Goal: Book appointment/travel/reservation

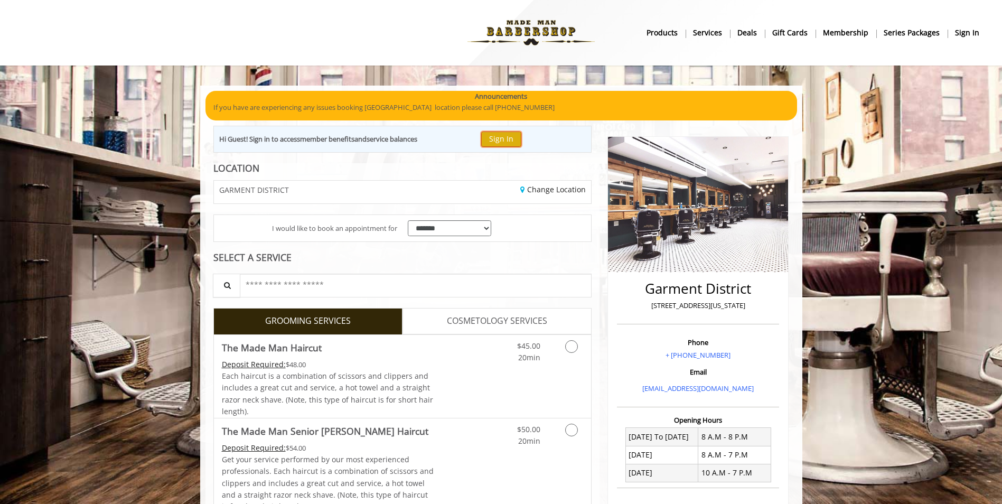
click at [503, 137] on button "Sign In" at bounding box center [501, 139] width 40 height 15
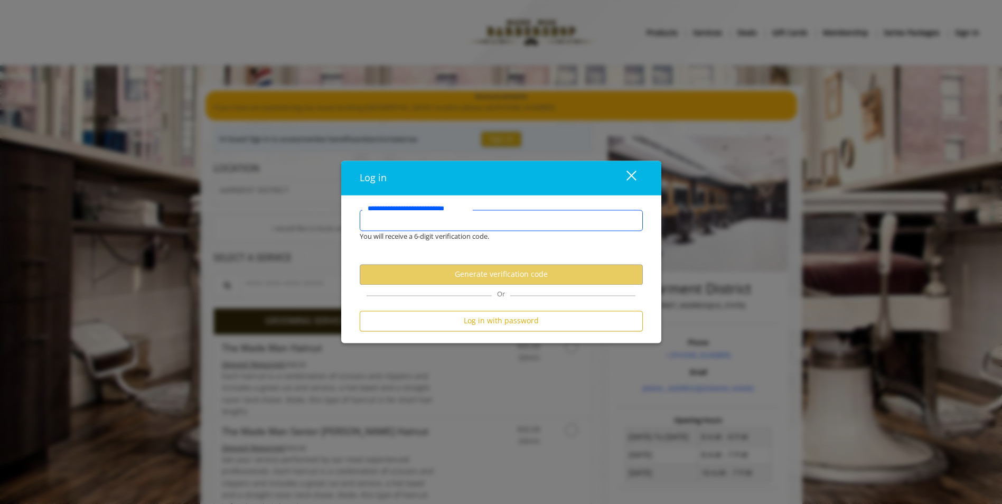
click at [473, 218] on input "**********" at bounding box center [501, 220] width 283 height 21
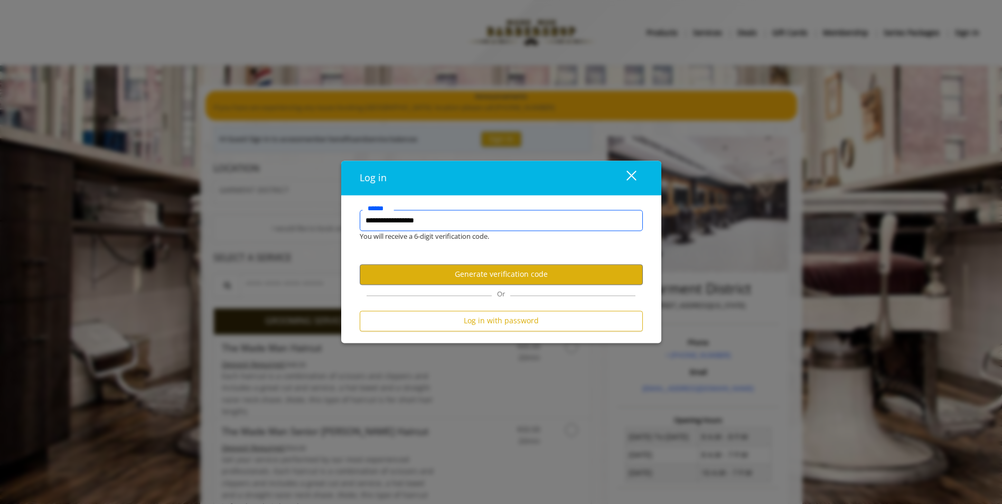
type input "**********"
click at [476, 273] on button "Generate verification code" at bounding box center [501, 274] width 283 height 21
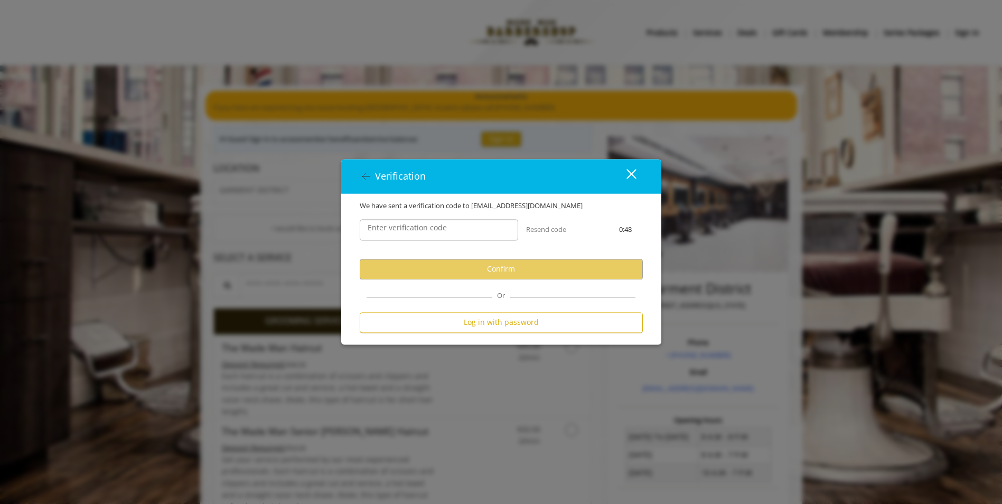
click at [438, 232] on label "Enter verification code" at bounding box center [407, 228] width 90 height 12
click at [438, 232] on input "Enter verification code" at bounding box center [439, 229] width 158 height 21
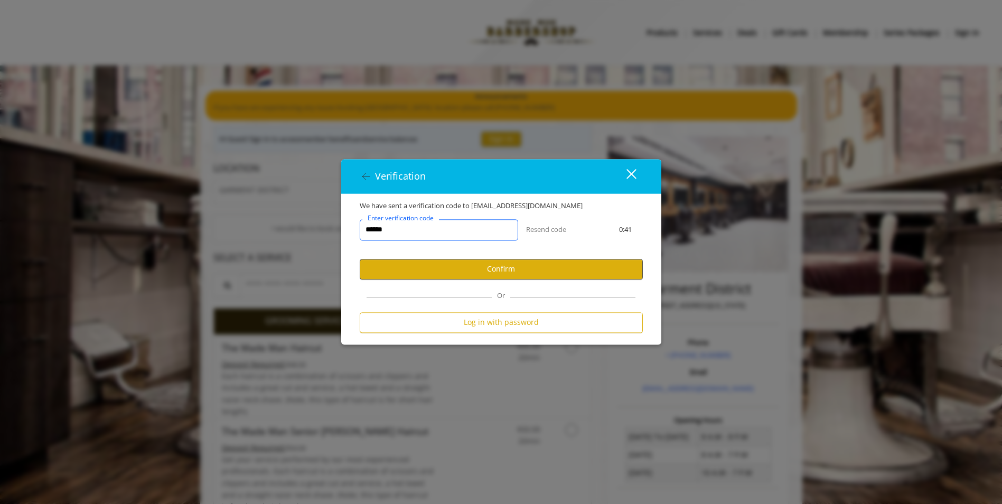
type input "******"
click at [484, 269] on button "Confirm" at bounding box center [501, 269] width 283 height 21
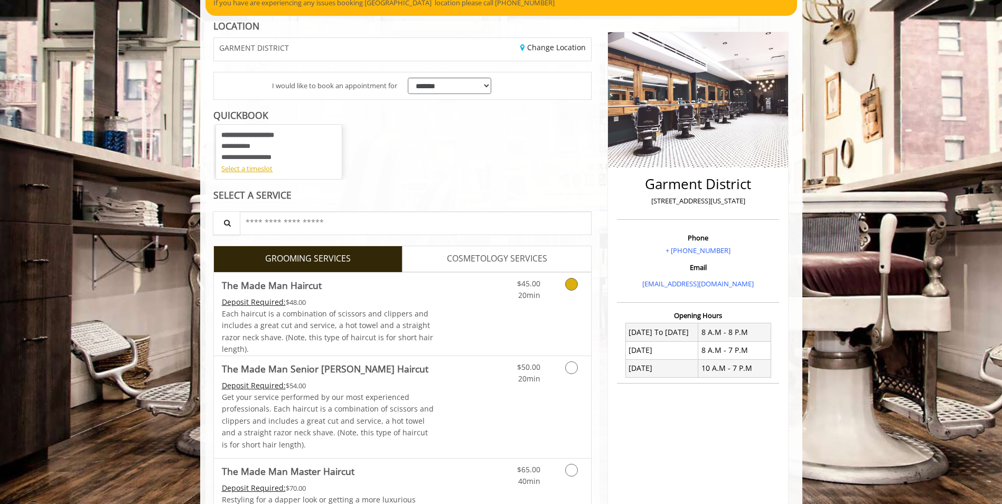
scroll to position [106, 0]
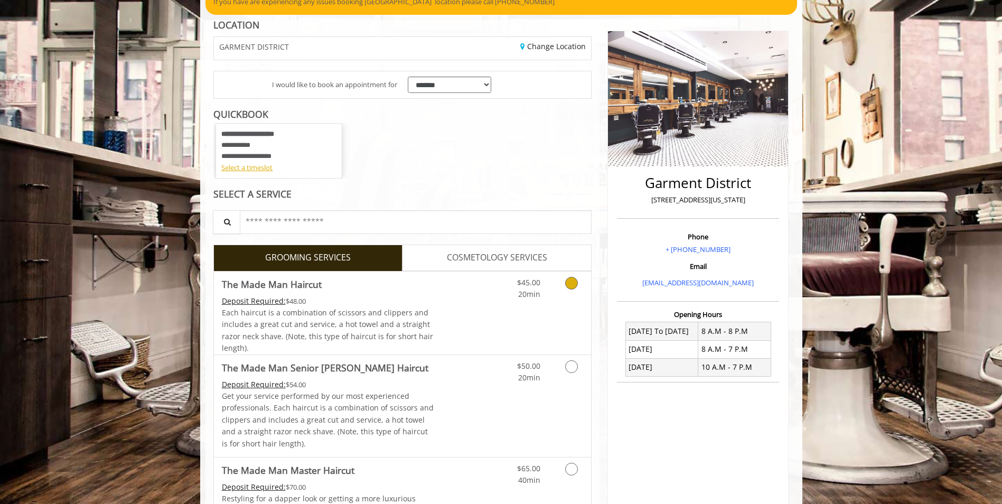
click at [564, 286] on link "Grooming services" at bounding box center [569, 285] width 27 height 29
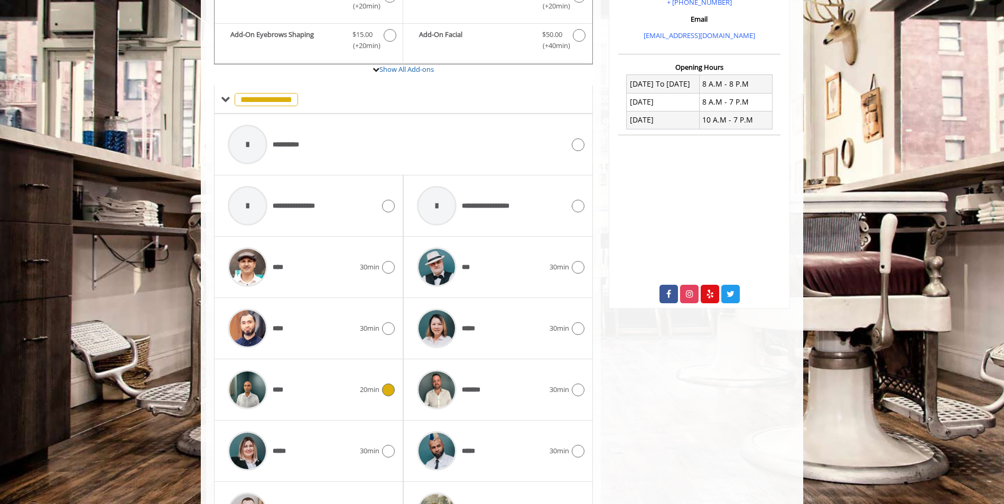
scroll to position [372, 0]
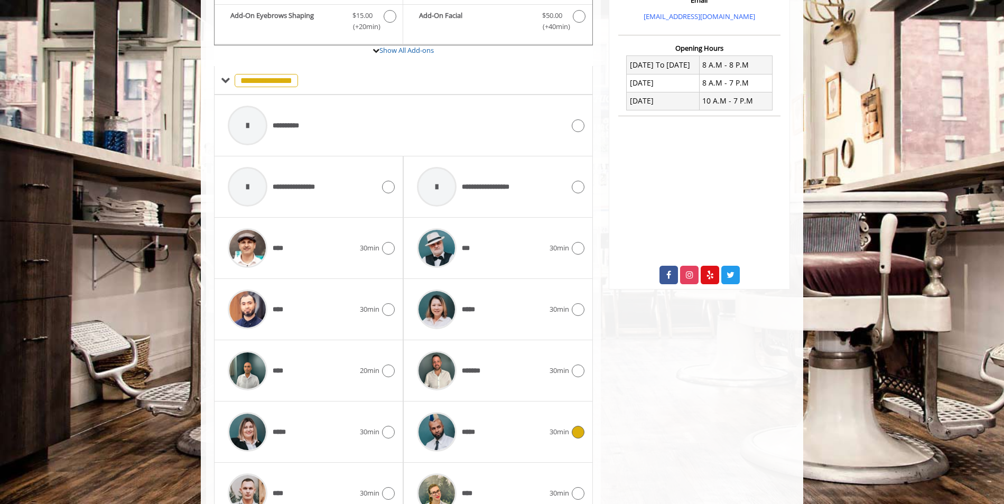
click at [576, 432] on icon at bounding box center [577, 432] width 13 height 13
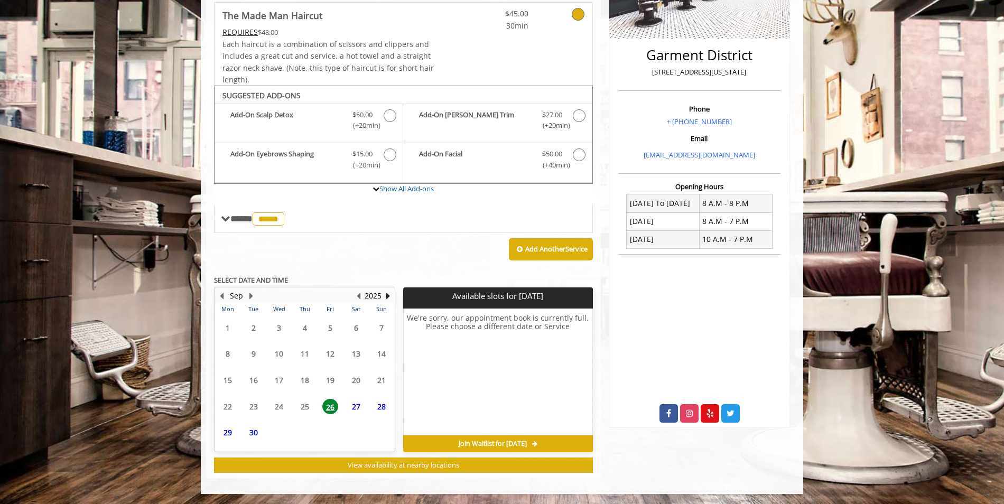
scroll to position [234, 0]
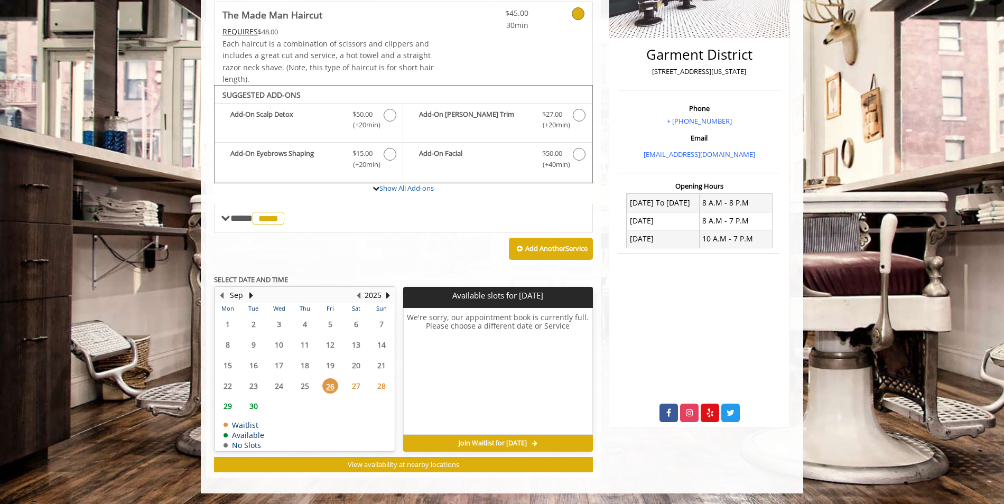
click at [330, 386] on span "26" at bounding box center [330, 385] width 16 height 15
click at [486, 441] on span "Join Waitlist for Fri, Sep 26 2025" at bounding box center [492, 443] width 68 height 8
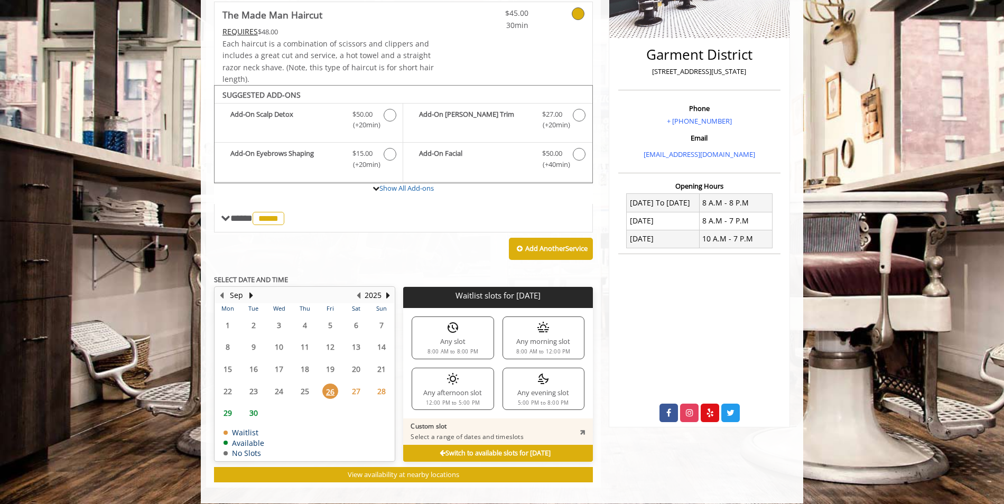
click at [467, 388] on div "Any afternoon slot 12:00 PM to 5:00 PM" at bounding box center [452, 389] width 82 height 42
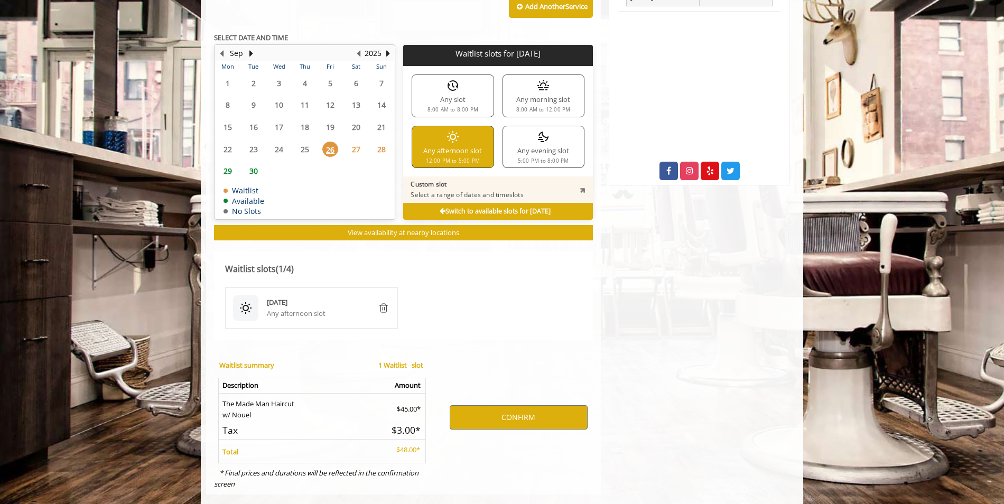
scroll to position [493, 0]
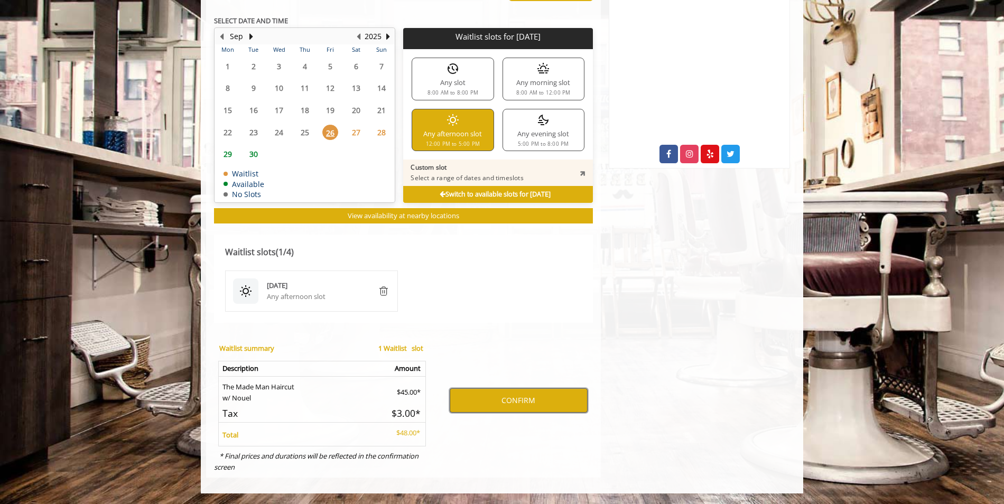
click at [496, 405] on button "CONFIRM" at bounding box center [518, 400] width 138 height 24
